Goal: Transaction & Acquisition: Obtain resource

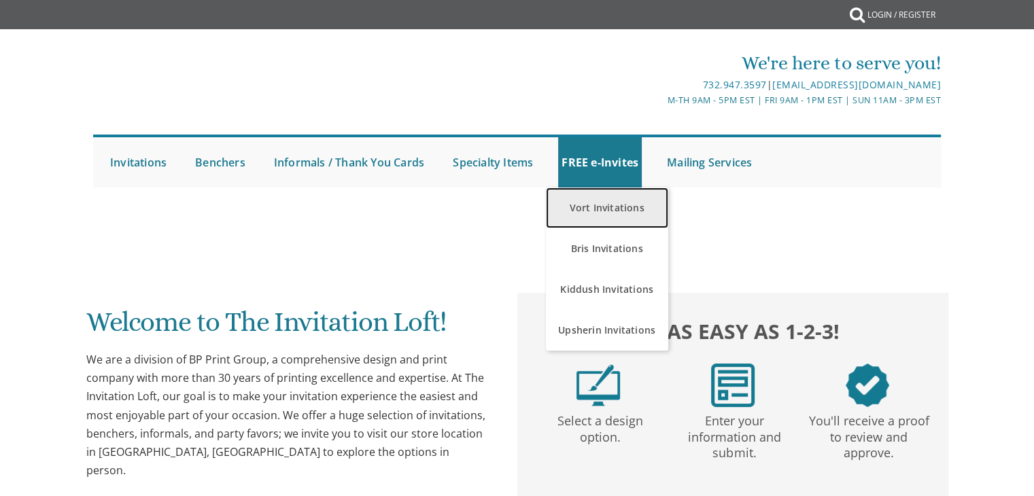
click at [607, 199] on link "Vort Invitations" at bounding box center [607, 208] width 122 height 41
click at [607, 206] on link "Vort Invitations" at bounding box center [607, 208] width 122 height 41
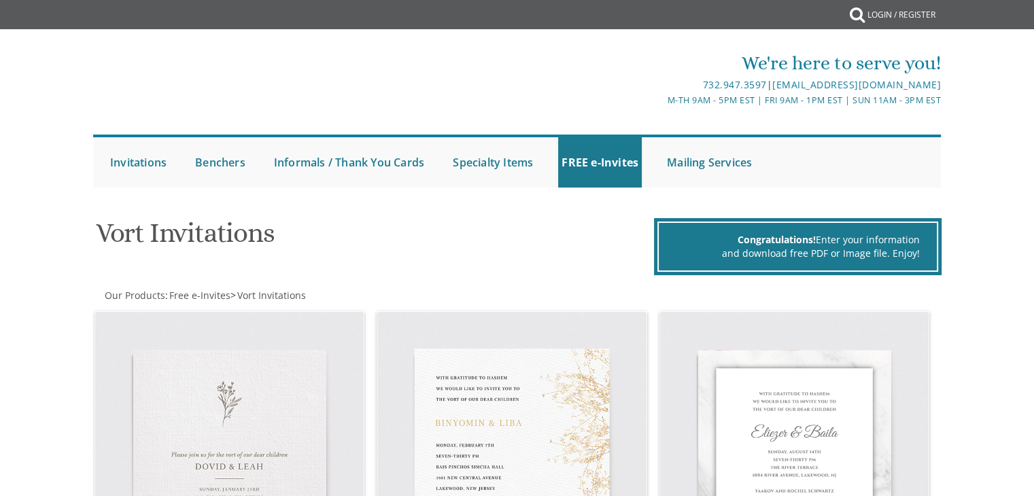
click at [575, 238] on h1 "Vort Invitations" at bounding box center [373, 238] width 555 height 40
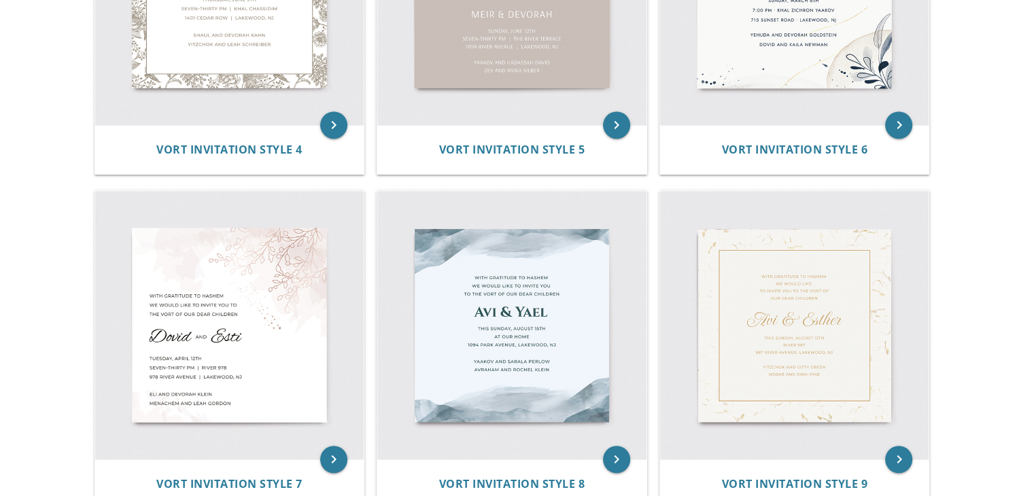
scroll to position [789, 0]
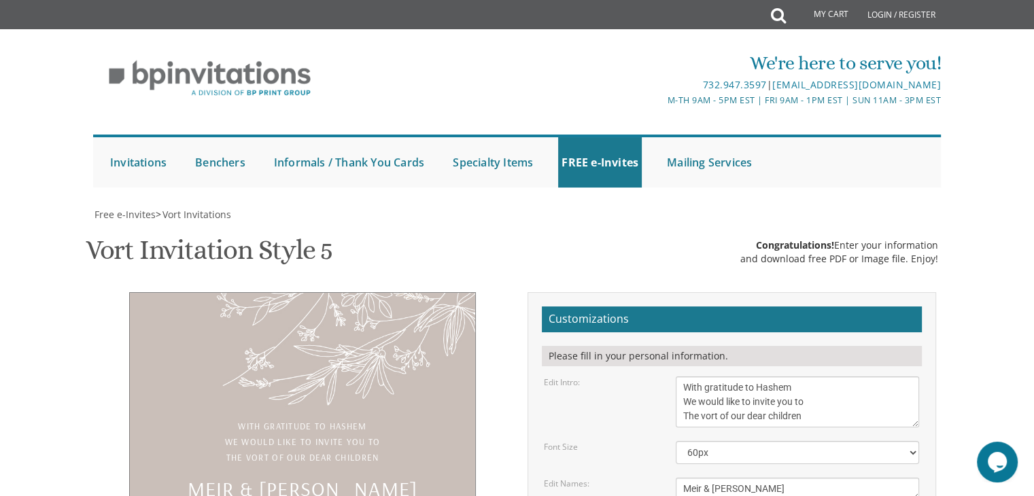
scroll to position [272, 0]
click at [713, 478] on textarea "Meir & Devorah" at bounding box center [797, 489] width 243 height 22
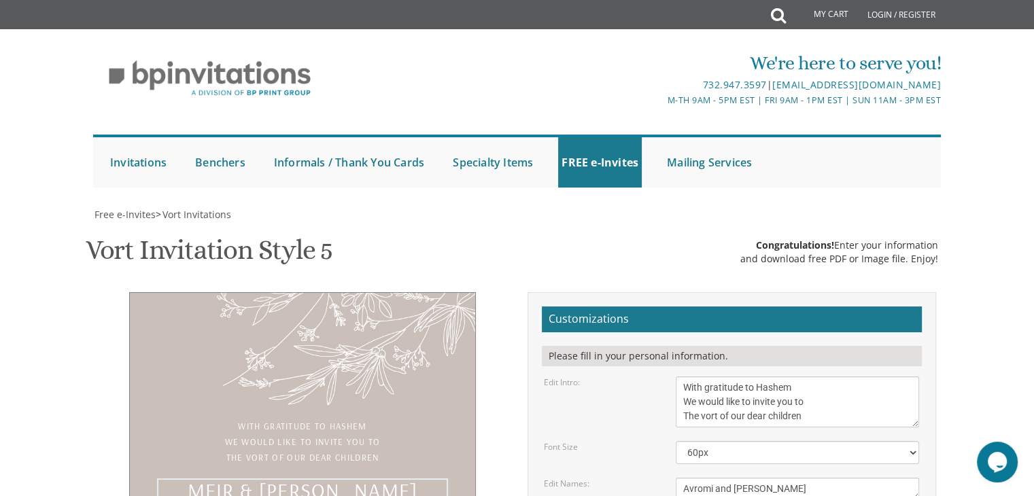
type textarea "Avromi and Leah"
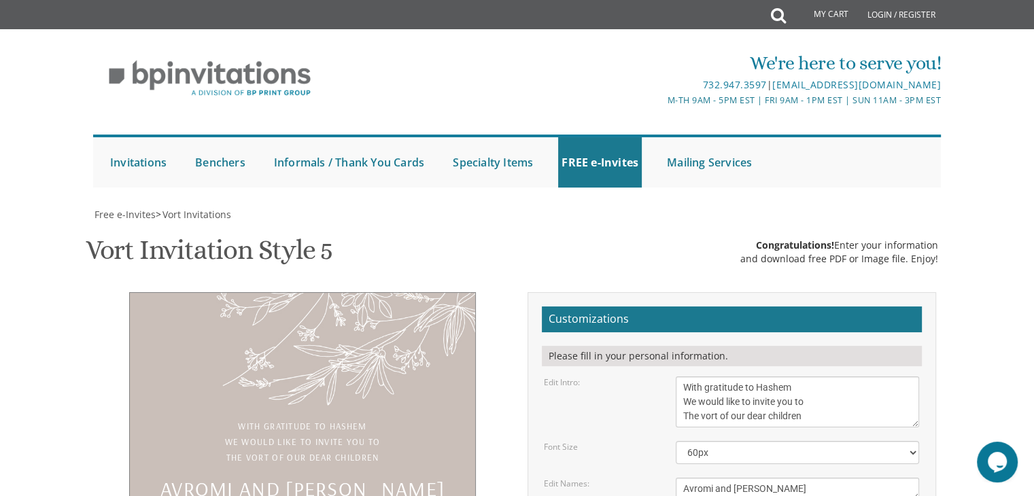
type textarea "Monday, 22nd of Elul, September 15th Seven-thirty pm | Shagas Aryeh Simcha Hall…"
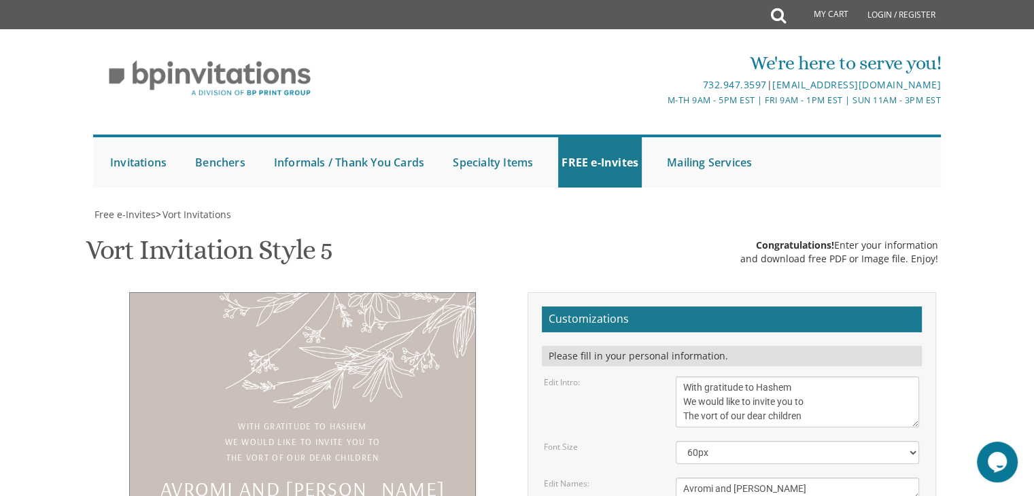
type textarea "Eliyahu and Dvora Newman Pinchas and Gitty Halberstadt"
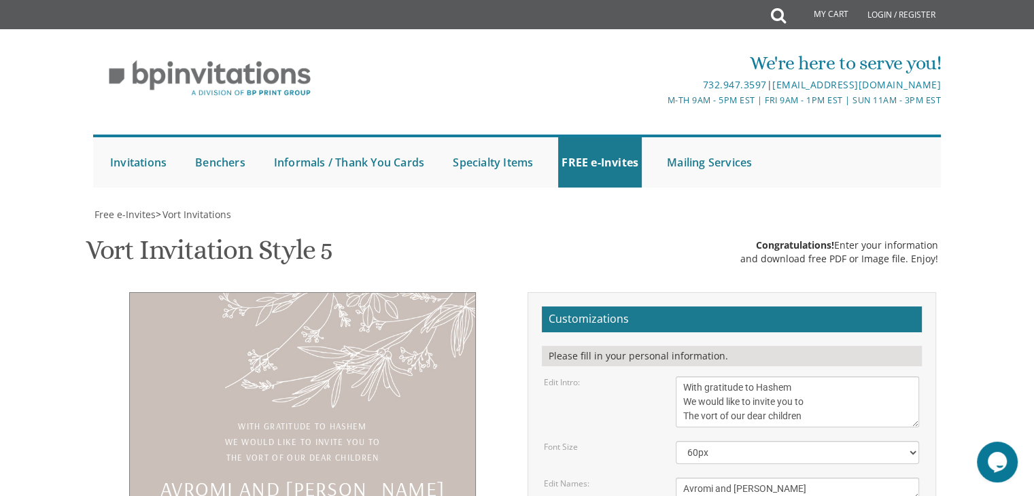
type input "gittyhalberstadt@gmail.com"
